Goal: Task Accomplishment & Management: Manage account settings

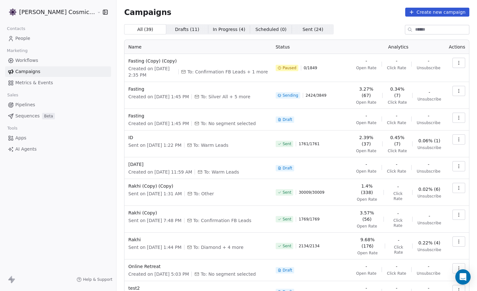
click at [461, 62] on icon "button" at bounding box center [459, 62] width 5 height 5
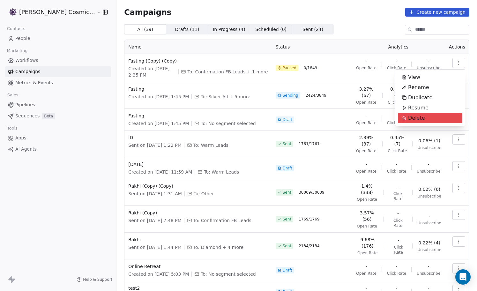
click at [426, 117] on div "Delete" at bounding box center [413, 118] width 31 height 10
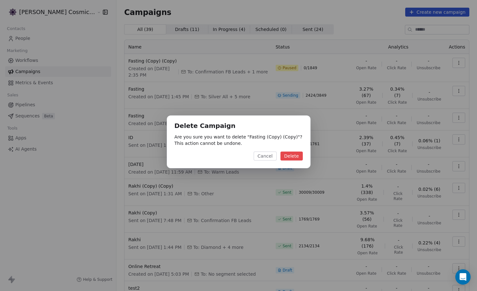
click at [296, 159] on button "Delete" at bounding box center [292, 156] width 22 height 9
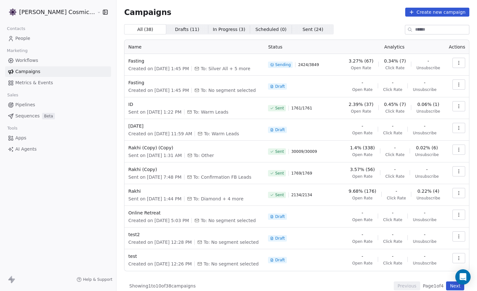
click at [395, 61] on span "0.34% (7)" at bounding box center [395, 61] width 22 height 6
click at [244, 10] on div "Campaigns Create new campaign" at bounding box center [297, 12] width 346 height 9
click at [351, 8] on div "Campaigns Create new campaign" at bounding box center [297, 12] width 346 height 9
